Goal: Transaction & Acquisition: Purchase product/service

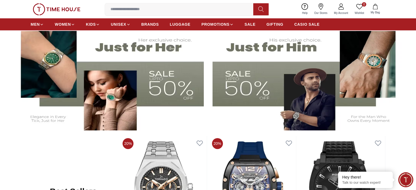
scroll to position [173, 0]
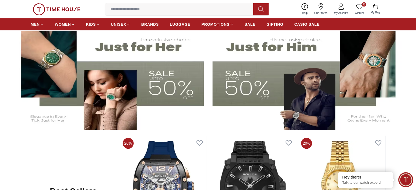
click at [263, 98] on img at bounding box center [307, 77] width 191 height 106
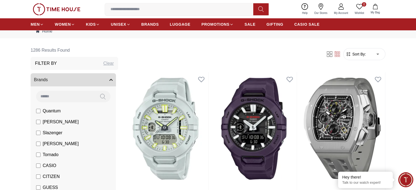
scroll to position [16, 0]
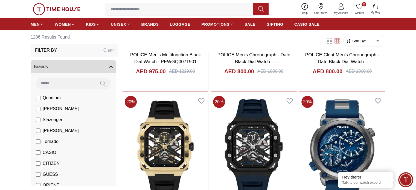
scroll to position [1113, 0]
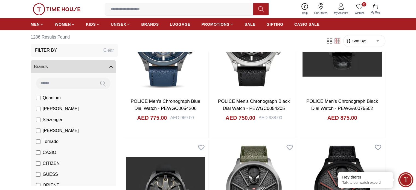
scroll to position [1705, 0]
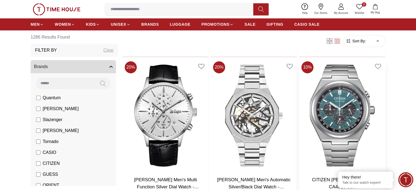
scroll to position [2661, 0]
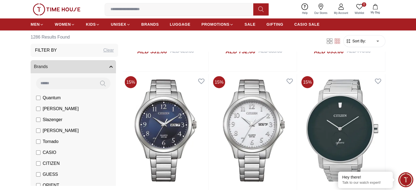
scroll to position [3048, 0]
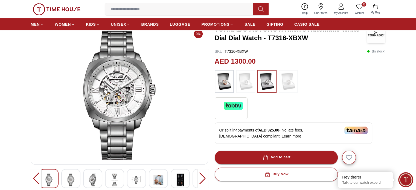
scroll to position [54, 0]
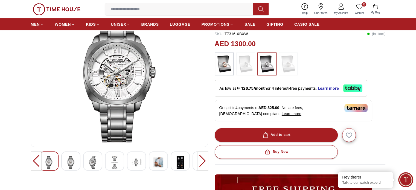
click at [203, 163] on div at bounding box center [202, 160] width 11 height 19
click at [75, 163] on img at bounding box center [71, 162] width 10 height 13
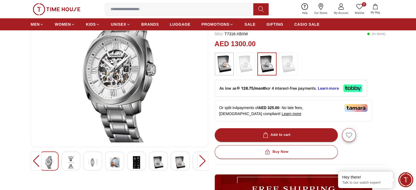
click at [100, 163] on div at bounding box center [92, 160] width 19 height 19
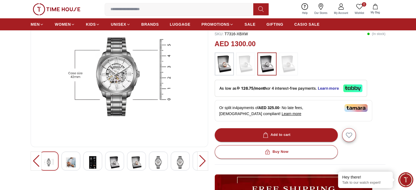
click at [127, 163] on div at bounding box center [136, 160] width 19 height 19
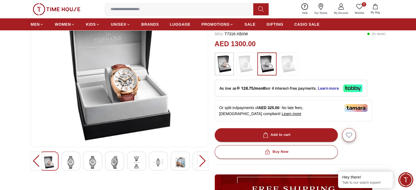
click at [145, 161] on div at bounding box center [136, 160] width 19 height 19
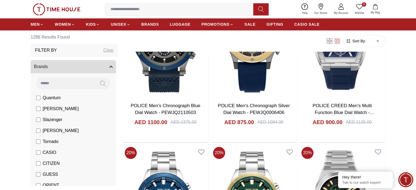
scroll to position [3570, 0]
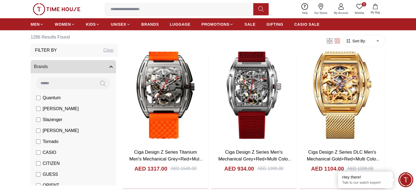
click at [190, 8] on input at bounding box center [181, 9] width 153 height 11
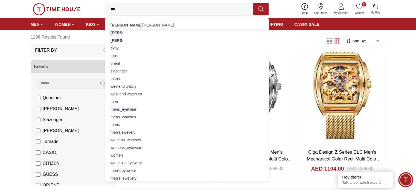
type input "***"
click at [151, 31] on div "[PERSON_NAME] [PERSON_NAME]" at bounding box center [186, 33] width 157 height 8
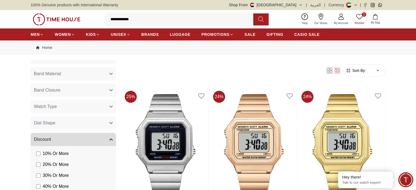
scroll to position [232, 0]
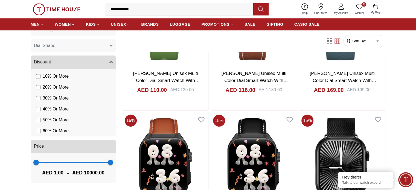
scroll to position [2537, 0]
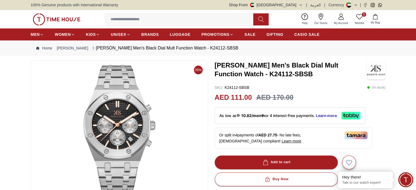
click at [120, 140] on img at bounding box center [119, 130] width 168 height 131
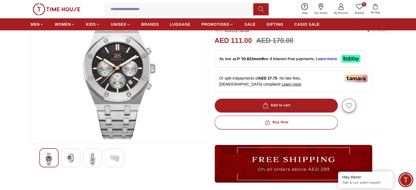
scroll to position [58, 0]
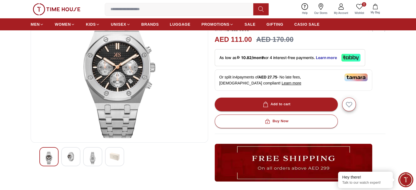
click at [71, 153] on img at bounding box center [71, 157] width 10 height 10
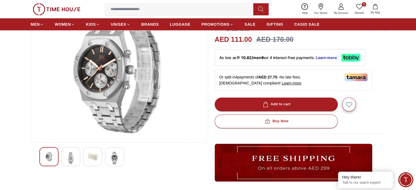
click at [88, 158] on img at bounding box center [93, 157] width 10 height 10
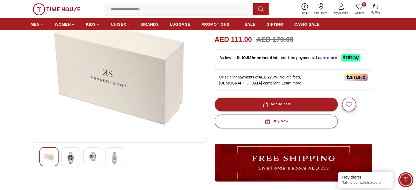
click at [110, 159] on img at bounding box center [115, 158] width 10 height 13
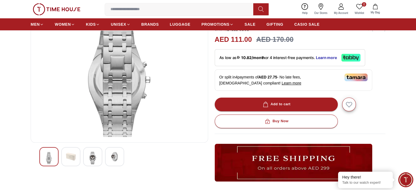
click at [94, 162] on img at bounding box center [93, 158] width 10 height 13
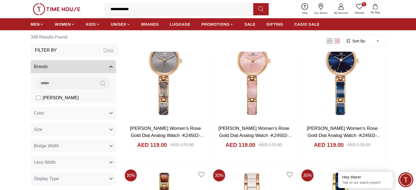
scroll to position [3449, 0]
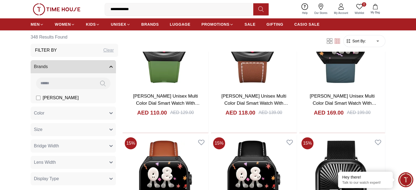
scroll to position [2508, 0]
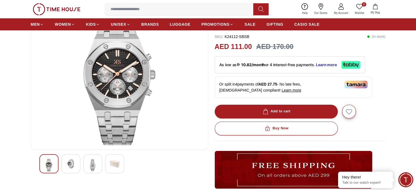
scroll to position [52, 0]
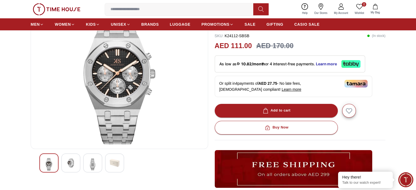
click at [69, 166] on img at bounding box center [71, 163] width 10 height 10
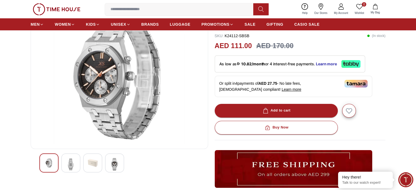
click at [111, 166] on img at bounding box center [115, 164] width 10 height 13
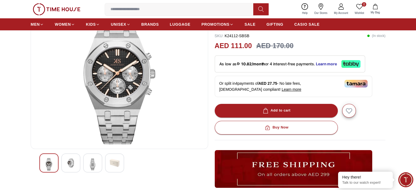
click at [94, 165] on img at bounding box center [93, 164] width 10 height 13
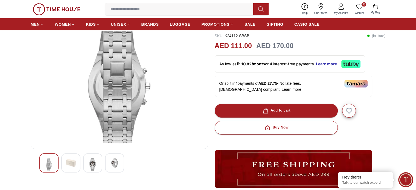
click at [119, 167] on img at bounding box center [115, 163] width 10 height 10
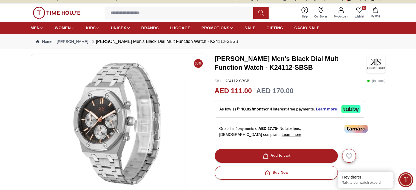
scroll to position [0, 0]
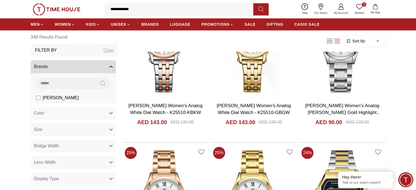
scroll to position [3582, 0]
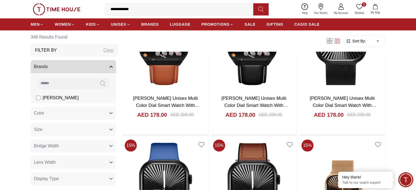
scroll to position [2665, 0]
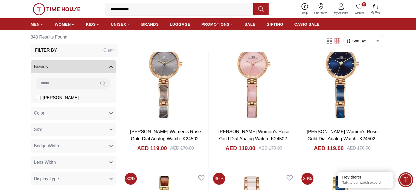
scroll to position [3443, 0]
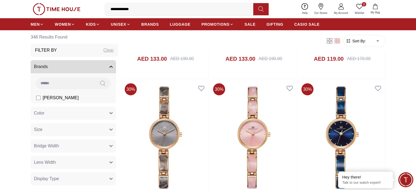
scroll to position [3372, 0]
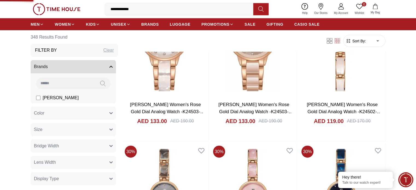
scroll to position [3291, 0]
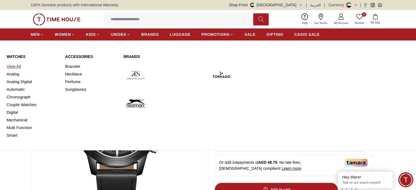
click at [19, 66] on link "View All" at bounding box center [33, 67] width 52 height 8
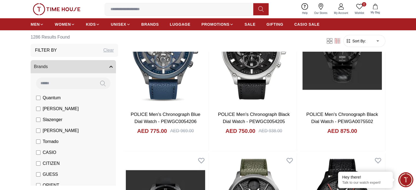
scroll to position [1694, 0]
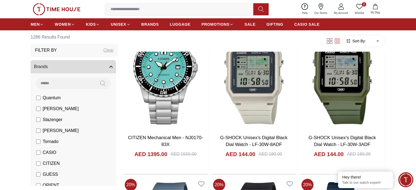
scroll to position [1988, 0]
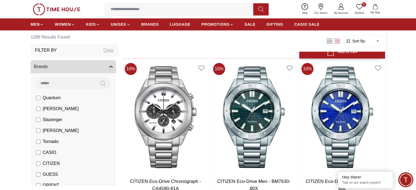
scroll to position [2742, 0]
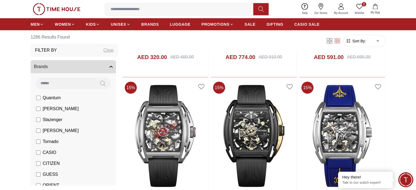
scroll to position [3364, 0]
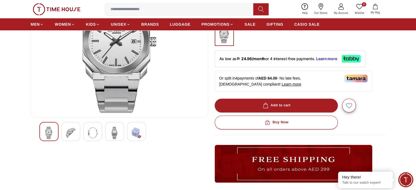
scroll to position [83, 0]
click at [66, 130] on img at bounding box center [71, 133] width 10 height 13
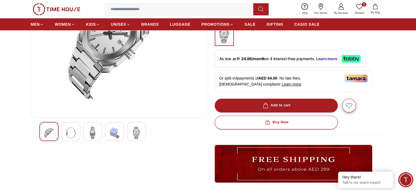
click at [97, 134] on img at bounding box center [93, 133] width 10 height 13
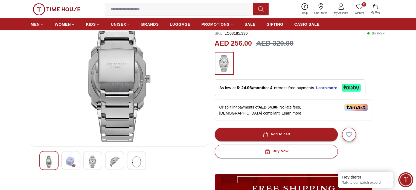
scroll to position [55, 0]
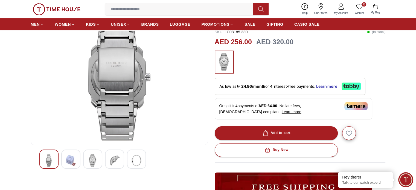
click at [93, 157] on img at bounding box center [93, 160] width 10 height 13
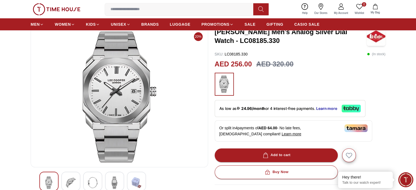
scroll to position [34, 0]
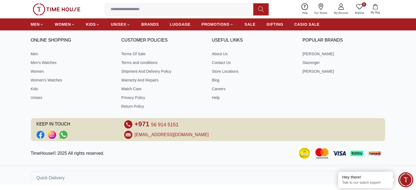
scroll to position [4262, 0]
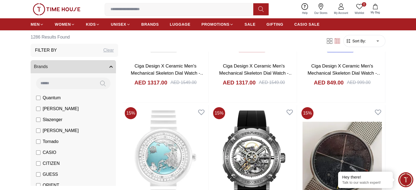
scroll to position [4140, 0]
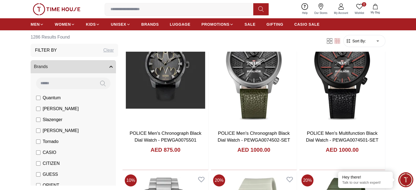
scroll to position [1834, 0]
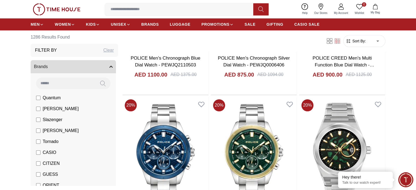
scroll to position [631, 0]
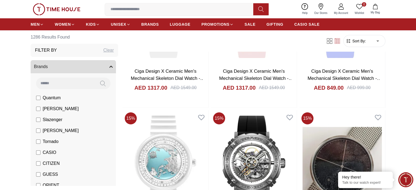
scroll to position [4157, 0]
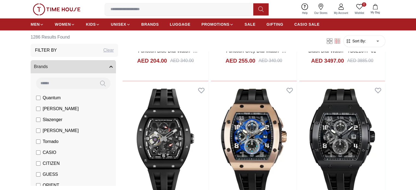
click at [153, 11] on input at bounding box center [181, 9] width 153 height 11
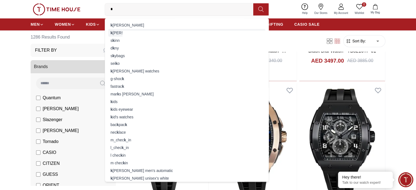
type input "*"
click at [136, 32] on div "k enneth scott" at bounding box center [186, 33] width 157 height 8
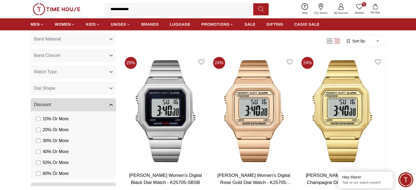
scroll to position [232, 0]
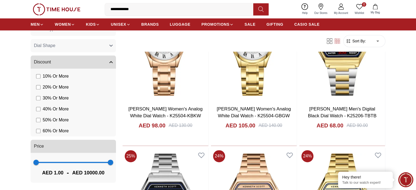
scroll to position [747, 0]
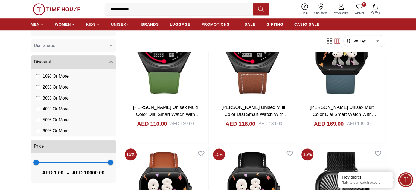
scroll to position [2497, 0]
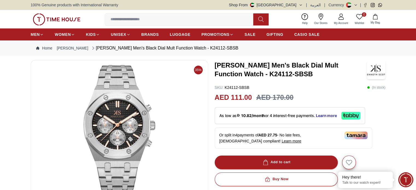
click at [346, 19] on link "My Account" at bounding box center [341, 19] width 21 height 14
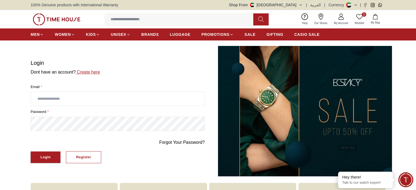
click at [97, 73] on link "Create here" at bounding box center [88, 72] width 24 height 5
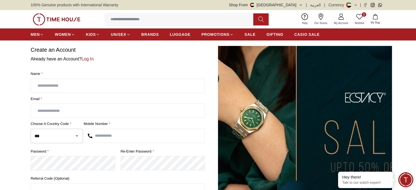
click at [75, 87] on input "text" at bounding box center [118, 86] width 174 height 14
type input "******"
click at [55, 114] on input "text" at bounding box center [118, 111] width 174 height 14
click at [92, 109] on input "******" at bounding box center [118, 111] width 174 height 14
type input "**********"
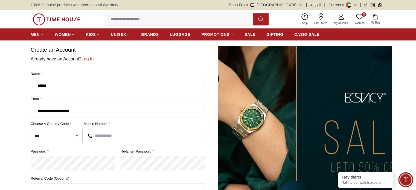
click at [116, 132] on input "text" at bounding box center [144, 136] width 121 height 14
type input "*********"
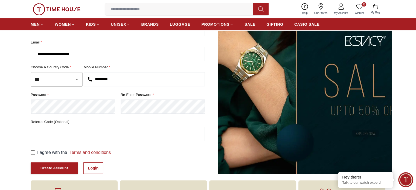
scroll to position [57, 0]
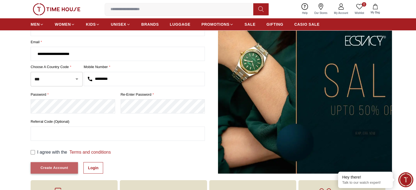
click at [61, 167] on div "Create Account" at bounding box center [54, 168] width 28 height 6
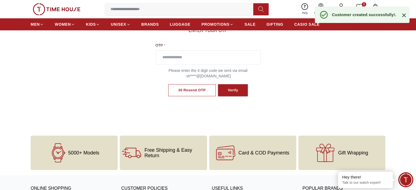
scroll to position [12, 0]
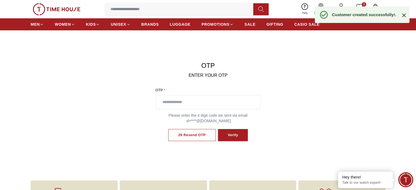
click at [206, 99] on input "text" at bounding box center [208, 102] width 104 height 14
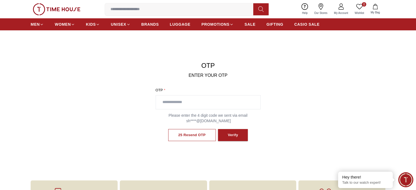
click at [201, 106] on input "text" at bounding box center [208, 102] width 104 height 14
type input "****"
click at [233, 135] on div "Verify" at bounding box center [233, 135] width 10 height 6
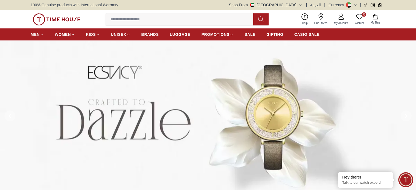
click at [144, 20] on input at bounding box center [181, 19] width 153 height 11
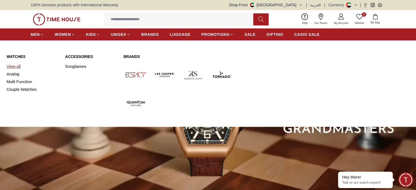
click at [16, 65] on link "View all" at bounding box center [33, 67] width 52 height 8
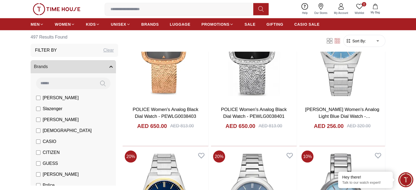
scroll to position [1060, 0]
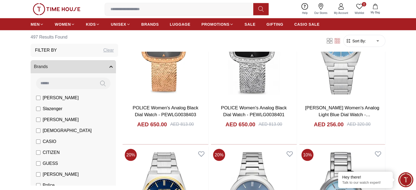
click at [156, 10] on input at bounding box center [181, 9] width 153 height 11
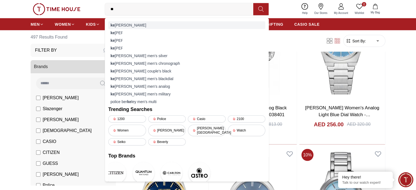
type input "**"
click at [133, 27] on div "ke nneth cole" at bounding box center [186, 25] width 157 height 8
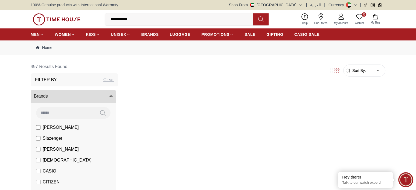
click at [156, 22] on input "**********" at bounding box center [181, 19] width 153 height 11
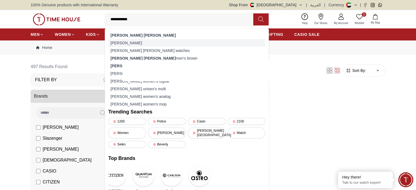
click at [126, 39] on div "[PERSON_NAME]" at bounding box center [186, 43] width 157 height 8
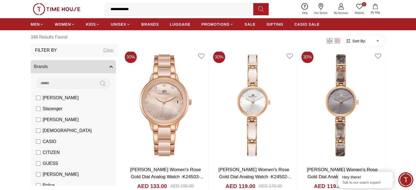
scroll to position [1157, 0]
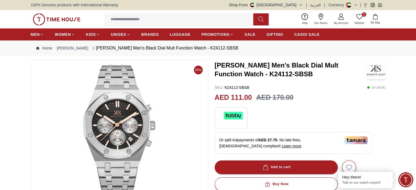
click at [352, 104] on div "Kenneth Scott Men's Black Dial Mult Function Watch - K24112-SBSB SKU : K24112-S…" at bounding box center [300, 188] width 171 height 256
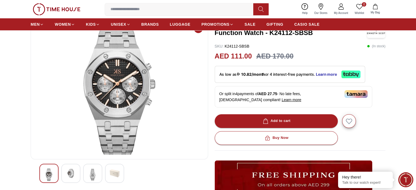
scroll to position [43, 0]
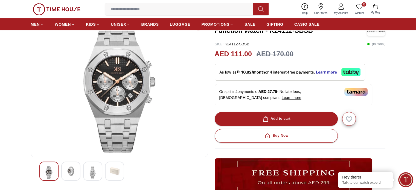
click at [74, 168] on img at bounding box center [71, 171] width 10 height 10
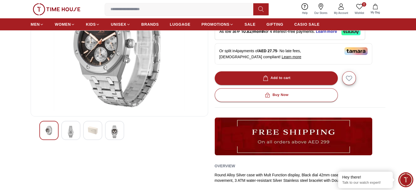
scroll to position [86, 0]
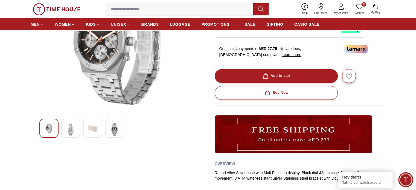
click at [70, 125] on img at bounding box center [71, 129] width 10 height 13
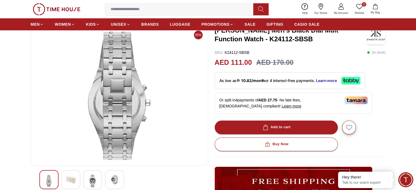
scroll to position [35, 0]
click at [91, 179] on img at bounding box center [93, 181] width 10 height 13
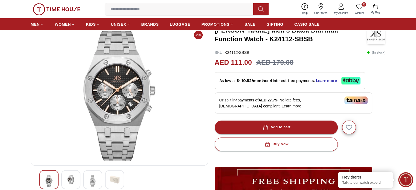
click at [112, 181] on img at bounding box center [115, 180] width 10 height 10
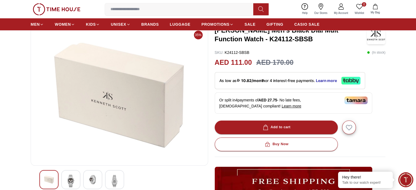
click at [98, 182] on div at bounding box center [92, 179] width 19 height 19
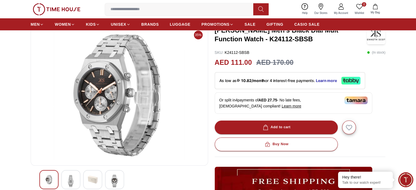
click at [165, 148] on img at bounding box center [119, 95] width 168 height 131
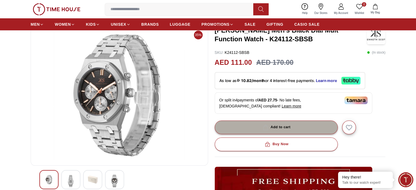
click at [257, 125] on button "Add to cart" at bounding box center [276, 128] width 123 height 14
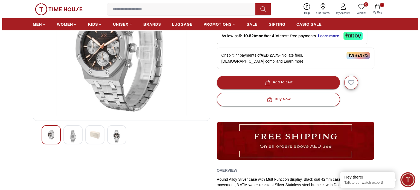
scroll to position [0, 0]
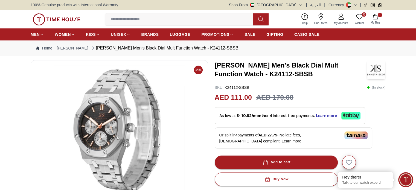
click at [376, 21] on span "My Bag" at bounding box center [375, 23] width 14 height 4
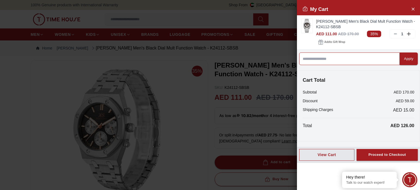
click at [350, 58] on input at bounding box center [349, 58] width 101 height 13
click at [326, 58] on input at bounding box center [349, 58] width 101 height 13
paste input "******"
type input "******"
click at [407, 61] on div "Apply" at bounding box center [408, 59] width 9 height 6
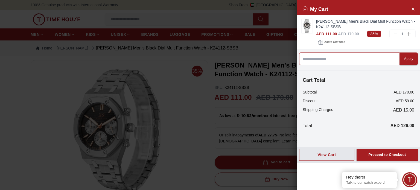
click at [343, 58] on input at bounding box center [349, 58] width 101 height 13
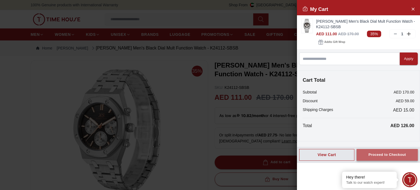
click at [365, 153] on button "Proceed to Checkout" at bounding box center [386, 155] width 61 height 12
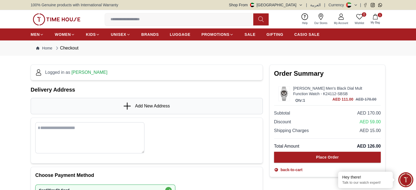
click at [144, 109] on link "Add New Address" at bounding box center [147, 106] width 46 height 7
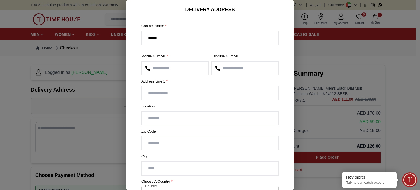
click at [161, 38] on input "******" at bounding box center [210, 38] width 137 height 14
type input "**********"
click at [159, 97] on input "text" at bounding box center [210, 93] width 137 height 14
click at [154, 91] on input "**********" at bounding box center [210, 93] width 137 height 14
click at [223, 96] on input "**********" at bounding box center [210, 93] width 137 height 14
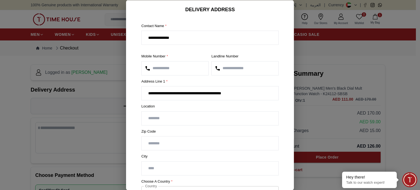
type input "**********"
click at [174, 119] on input "text" at bounding box center [210, 118] width 137 height 14
type input "*****"
click at [150, 143] on input "number" at bounding box center [210, 143] width 137 height 14
type input "*****"
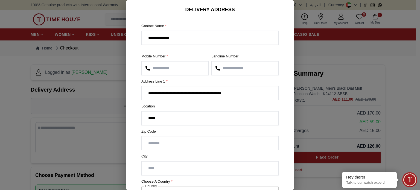
click at [162, 169] on input "text" at bounding box center [210, 168] width 137 height 14
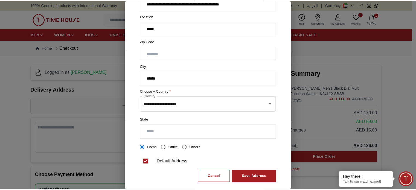
scroll to position [90, 0]
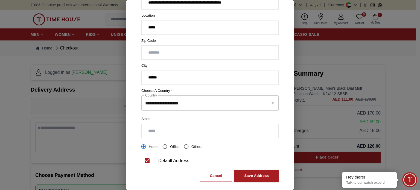
type input "*****"
click at [162, 127] on input "text" at bounding box center [210, 131] width 137 height 14
type input "*****"
click at [245, 171] on button "Save Address" at bounding box center [256, 176] width 44 height 12
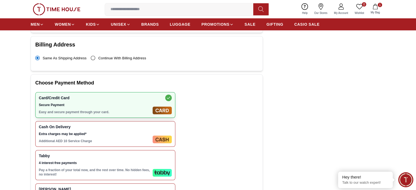
scroll to position [159, 0]
click at [107, 154] on span "Tabby" at bounding box center [95, 156] width 112 height 4
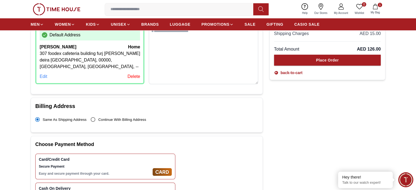
scroll to position [96, 0]
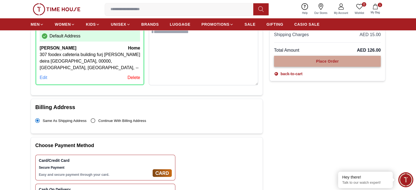
click at [332, 61] on div "Place Order" at bounding box center [327, 61] width 23 height 5
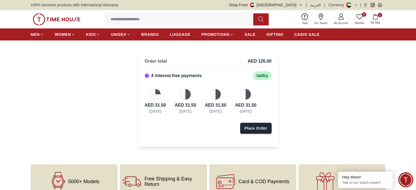
click at [158, 100] on div "AED 31.50 Today" at bounding box center [155, 101] width 21 height 25
click at [258, 131] on div "Place Order" at bounding box center [255, 127] width 23 height 5
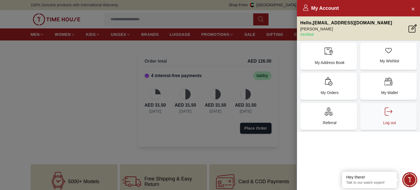
click at [402, 111] on div "Log out" at bounding box center [388, 116] width 57 height 27
